Goal: Use online tool/utility

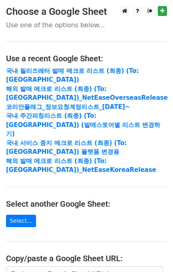
scroll to position [136, 0]
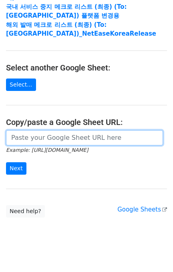
click at [51, 130] on input "url" at bounding box center [84, 137] width 157 height 15
paste input "[URL][DOMAIN_NAME]"
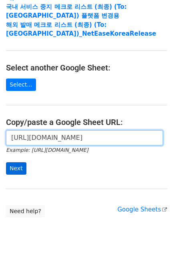
scroll to position [0, 191]
type input "[URL][DOMAIN_NAME]"
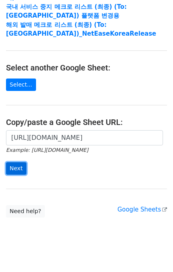
click at [18, 162] on input "Next" at bounding box center [16, 168] width 20 height 12
